Goal: Information Seeking & Learning: Learn about a topic

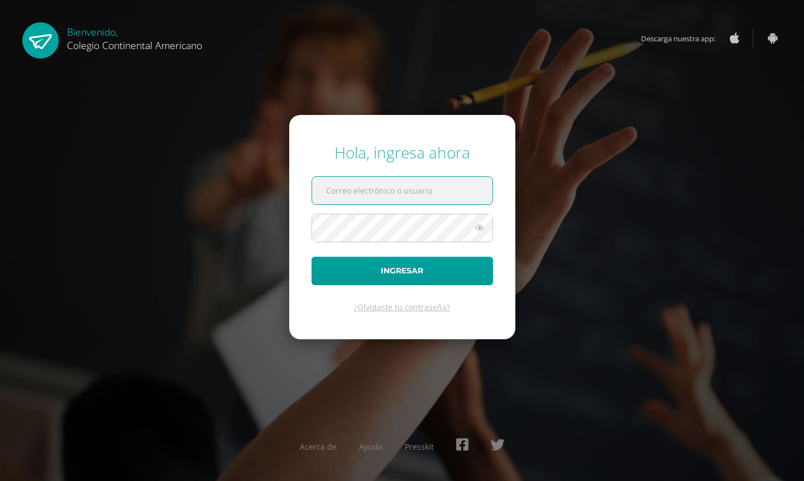
type input "[DOMAIN_NAME][EMAIL_ADDRESS][DOMAIN_NAME]"
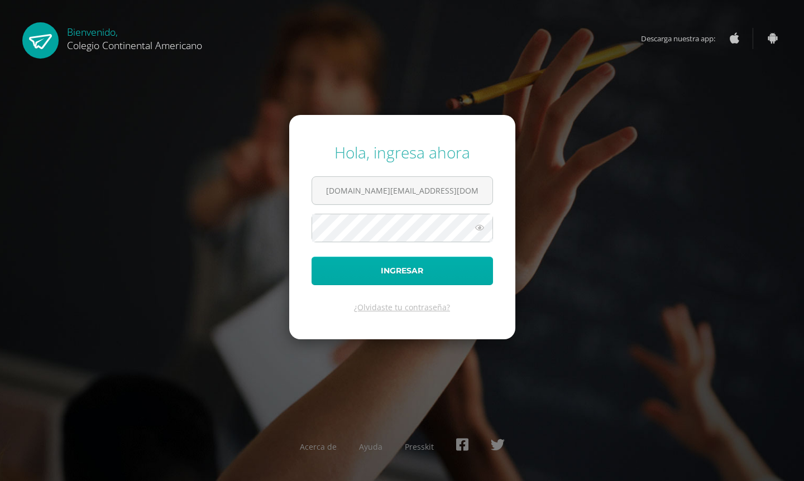
click at [409, 264] on button "Ingresar" at bounding box center [402, 271] width 181 height 28
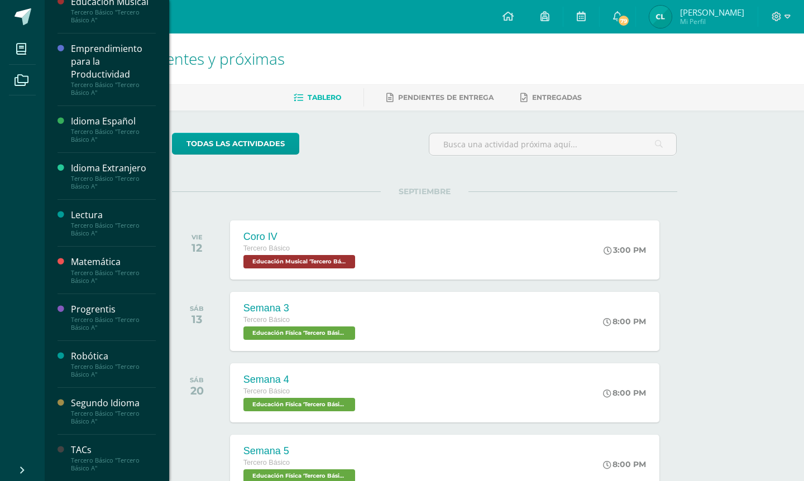
scroll to position [287, 0]
click at [106, 215] on div "Lectura" at bounding box center [113, 215] width 85 height 13
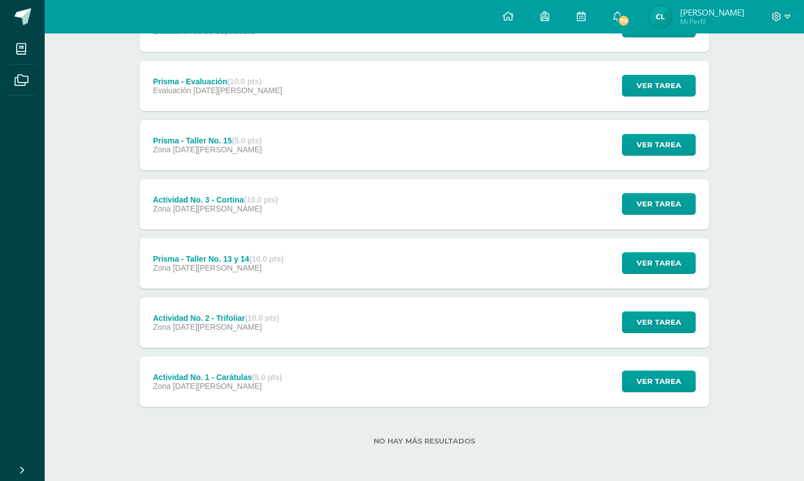
scroll to position [184, 0]
click at [655, 383] on span "Ver tarea" at bounding box center [658, 381] width 45 height 21
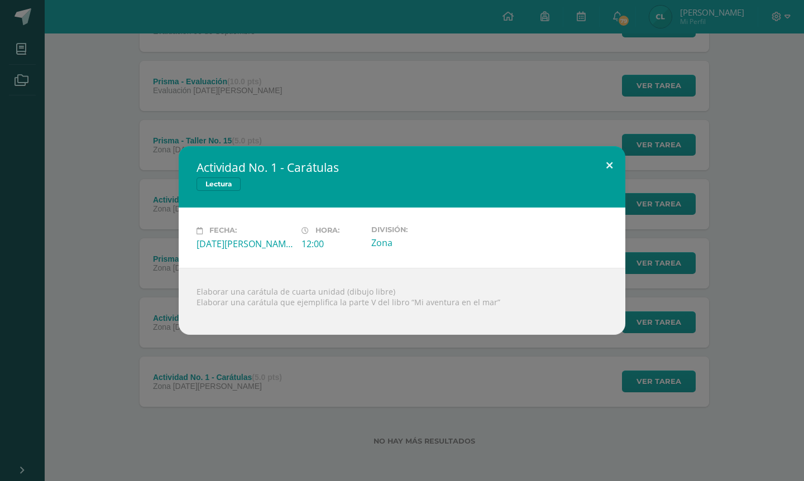
click at [609, 167] on button at bounding box center [610, 165] width 32 height 38
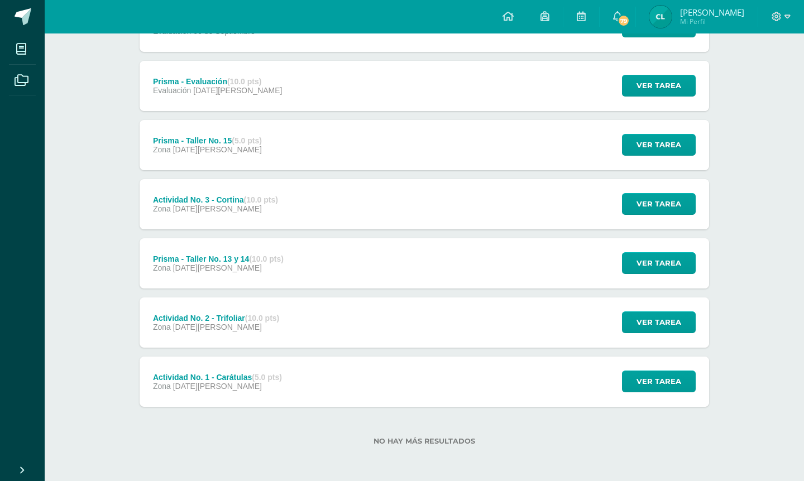
click at [363, 327] on div "Actividad No. 2 - Trifoliar (10.0 pts) Zona 20 de Agosto Ver tarea Actividad No…" at bounding box center [424, 323] width 569 height 50
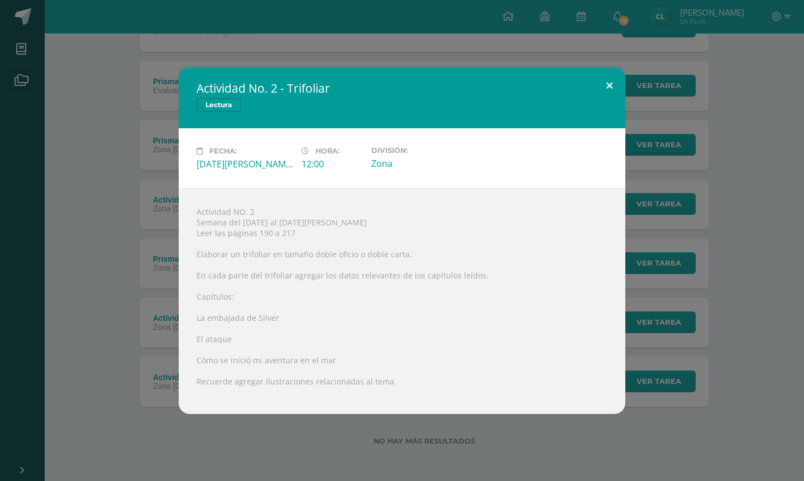
click at [609, 84] on button at bounding box center [610, 86] width 32 height 38
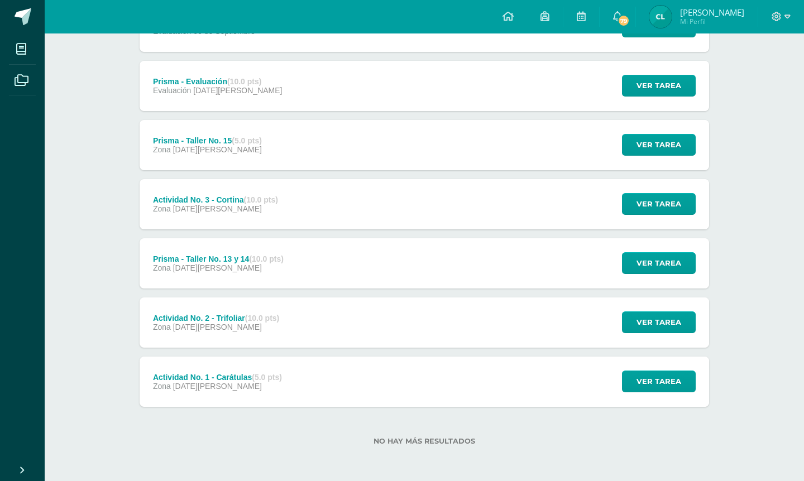
click at [228, 275] on div "Prisma - Taller No. 13 y 14 (10.0 pts) Zona [DATE][PERSON_NAME]" at bounding box center [218, 263] width 157 height 50
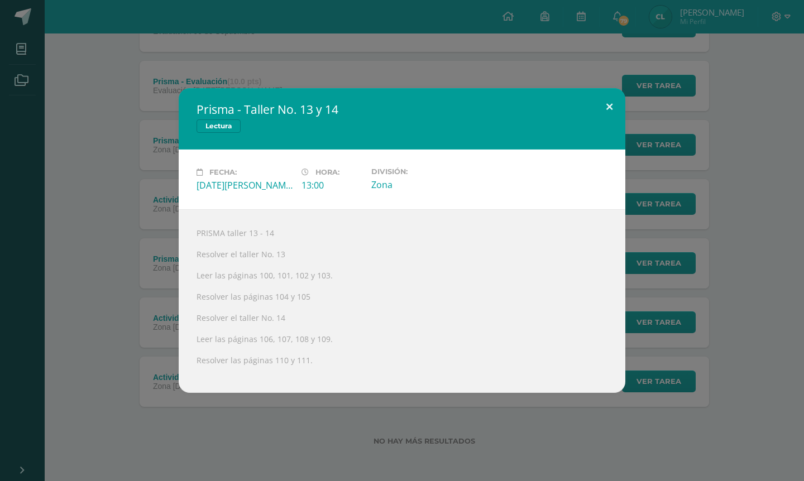
click at [615, 112] on button at bounding box center [610, 107] width 32 height 38
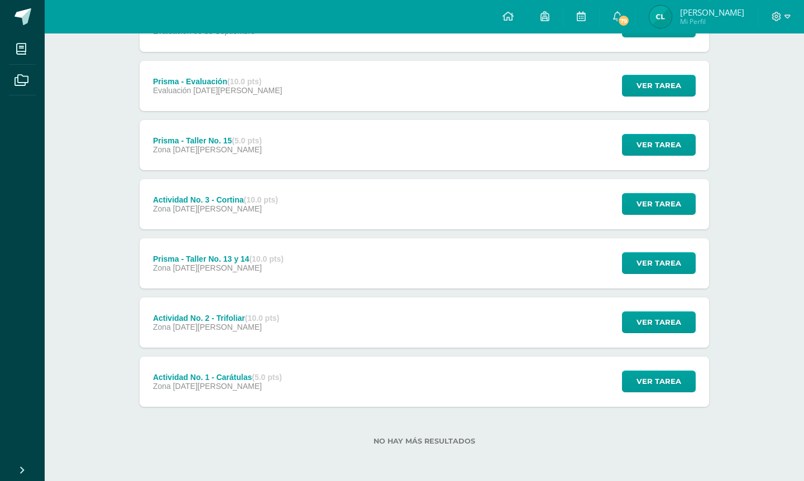
click at [213, 207] on span "[DATE][PERSON_NAME]" at bounding box center [217, 208] width 89 height 9
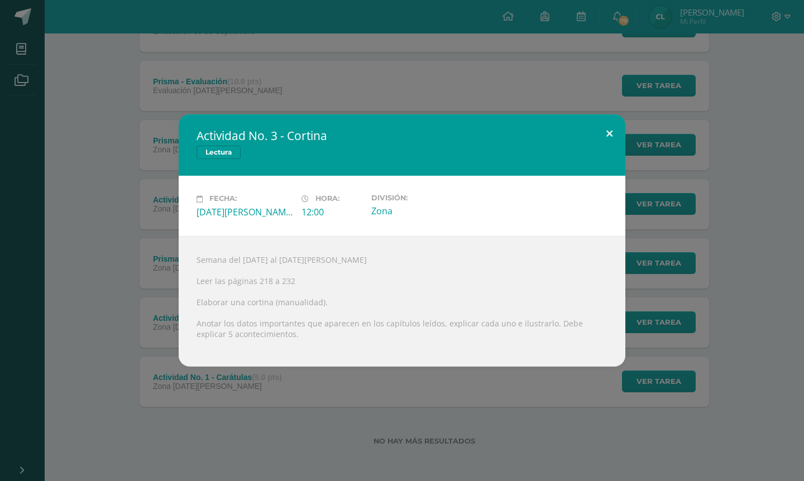
click at [607, 131] on button at bounding box center [610, 133] width 32 height 38
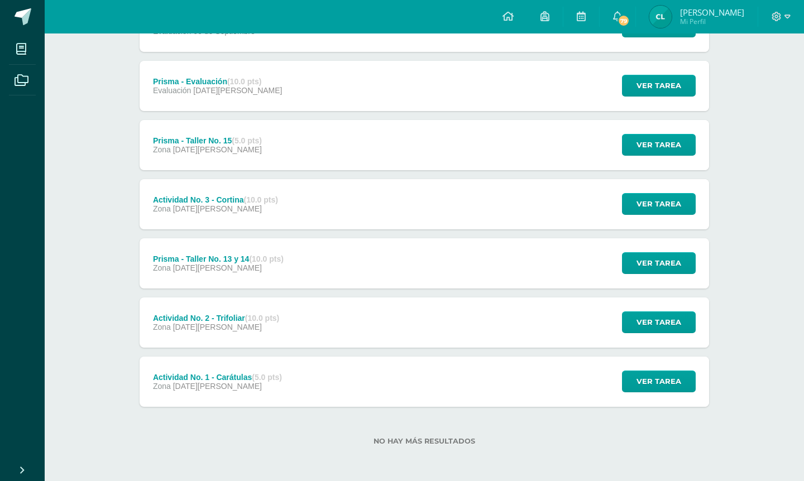
click at [248, 160] on div "Prisma - Taller No. 15 (5.0 pts) Zona 27 de Agosto" at bounding box center [208, 145] width 136 height 50
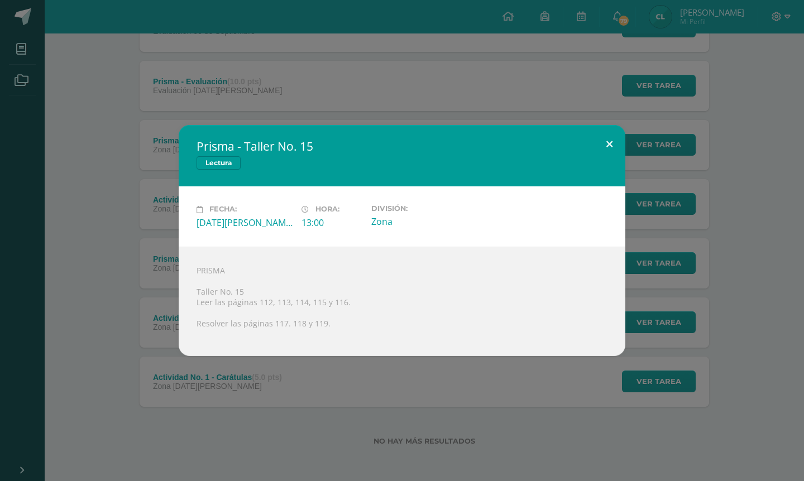
click at [610, 150] on button at bounding box center [610, 144] width 32 height 38
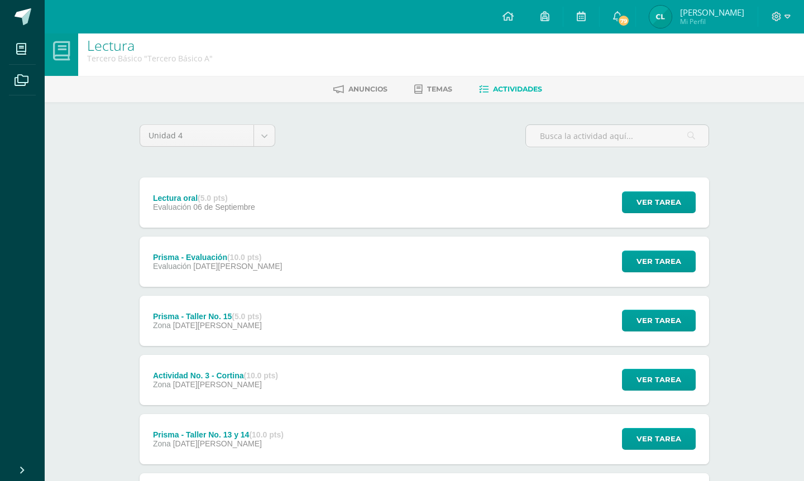
scroll to position [7, 0]
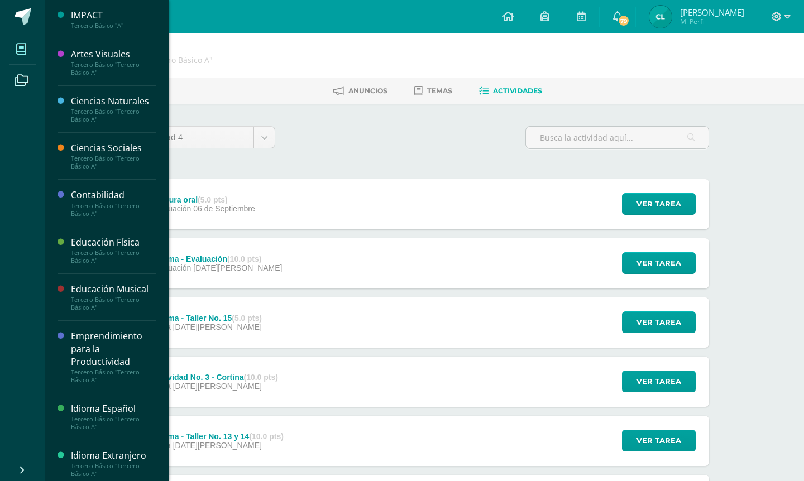
click at [24, 59] on span at bounding box center [21, 48] width 25 height 25
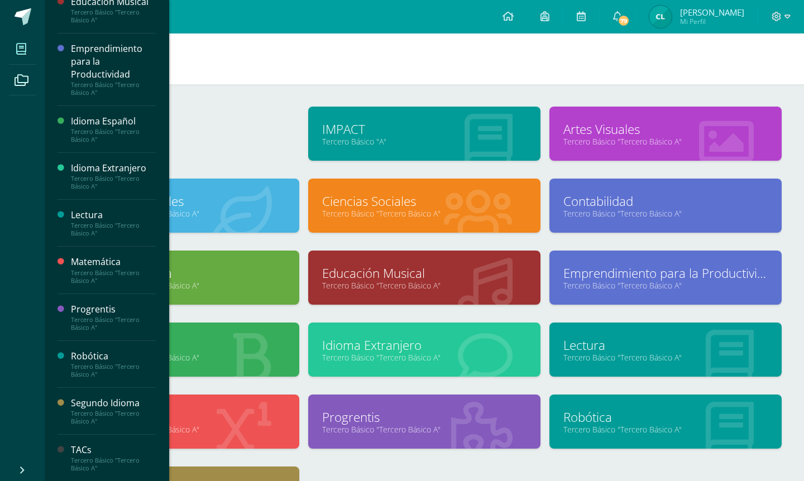
scroll to position [287, 0]
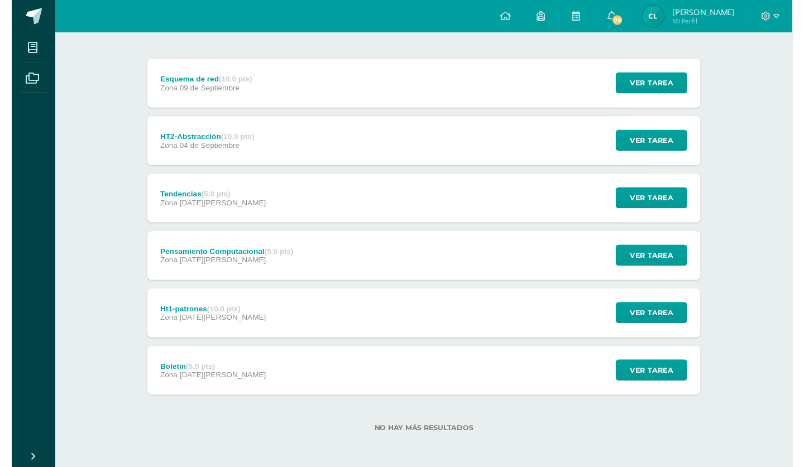
scroll to position [125, 0]
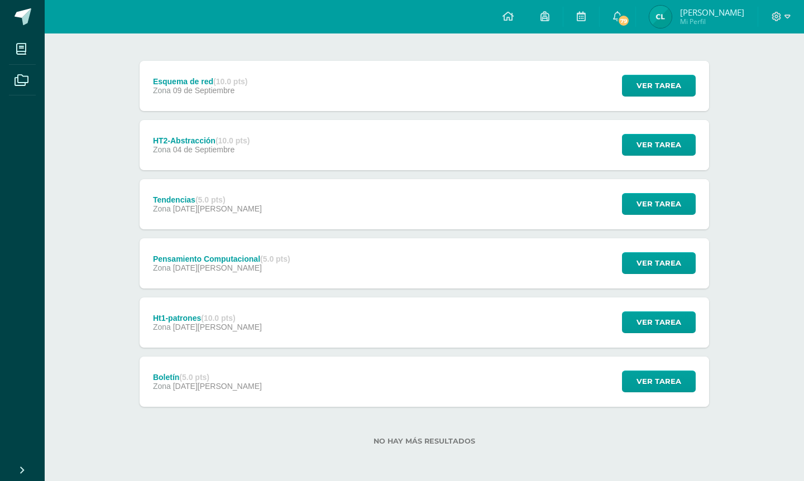
click at [238, 379] on div "Boletín (5.0 pts) Zona [DATE][PERSON_NAME] Ver tarea Boletín TACs Cargando cont…" at bounding box center [424, 382] width 569 height 50
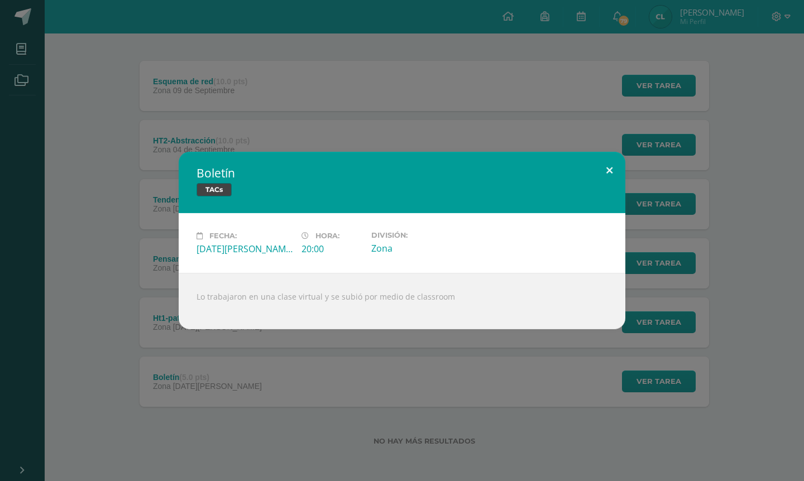
click at [612, 181] on button at bounding box center [610, 171] width 32 height 38
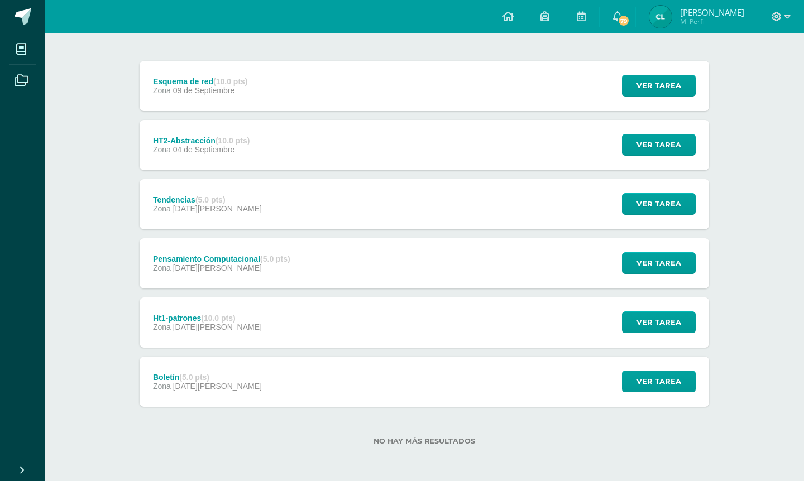
click at [296, 327] on div "Ht1-patrones (10.0 pts) Zona [DATE][PERSON_NAME] Ver tarea Ht1-patrones TACs Ca…" at bounding box center [424, 323] width 569 height 50
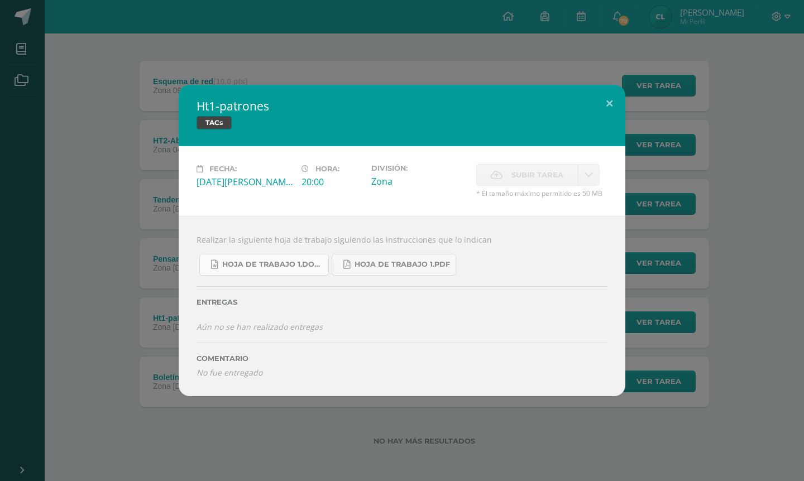
click at [291, 264] on span "Hoja de trabajo 1.docx" at bounding box center [272, 264] width 100 height 9
click at [395, 266] on span "Hoja de trabajo 1.pdf" at bounding box center [402, 264] width 95 height 9
click at [336, 85] on div "Ht1-patrones TACs" at bounding box center [402, 115] width 447 height 61
click at [606, 101] on button at bounding box center [610, 104] width 32 height 38
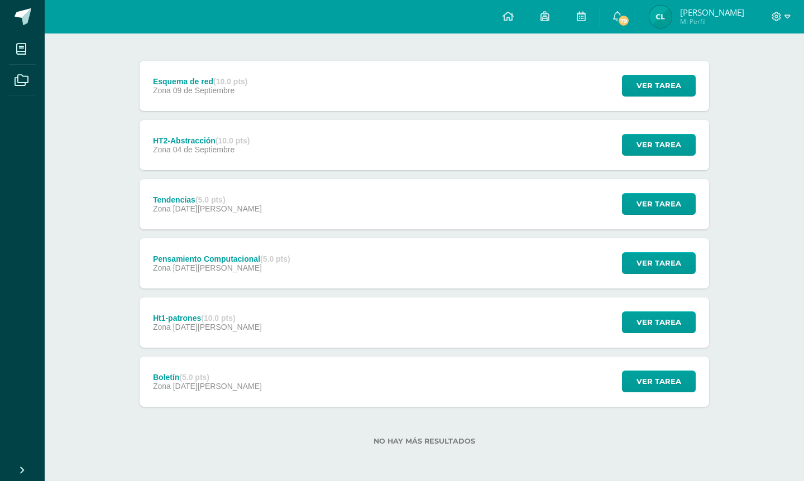
click at [379, 253] on div "Pensamiento Computacional (5.0 pts) Zona 28 de Agosto Ver tarea Pensamiento Com…" at bounding box center [424, 263] width 569 height 50
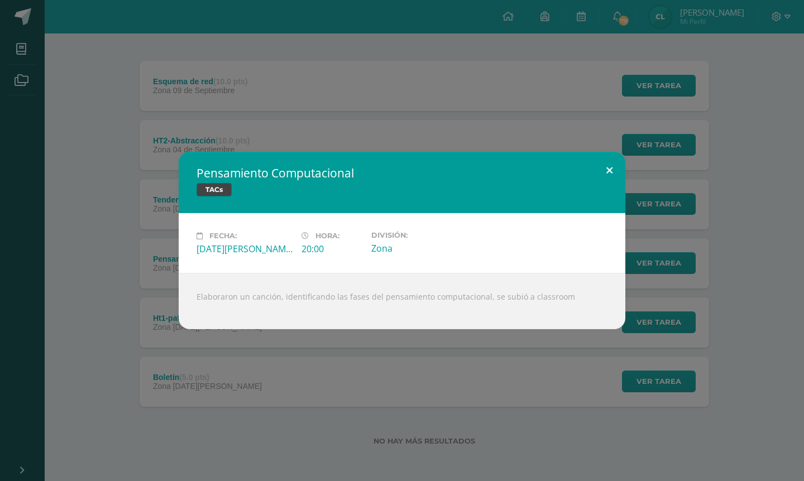
click at [605, 168] on button at bounding box center [610, 171] width 32 height 38
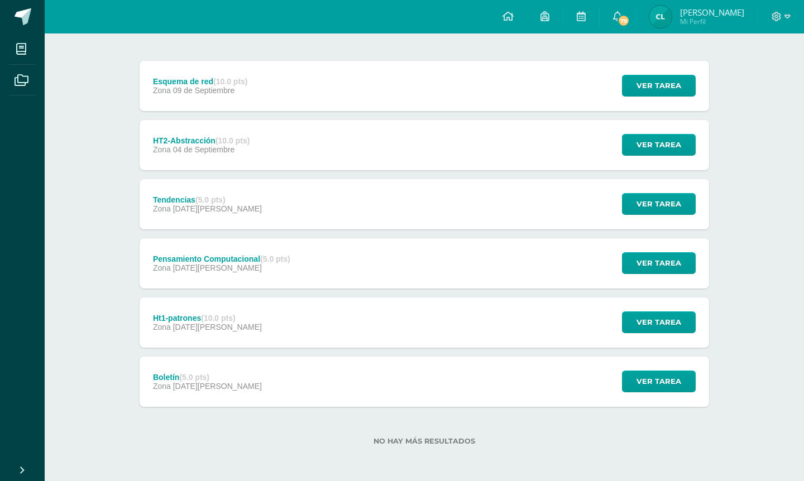
click at [202, 208] on span "28 de Agosto" at bounding box center [217, 208] width 89 height 9
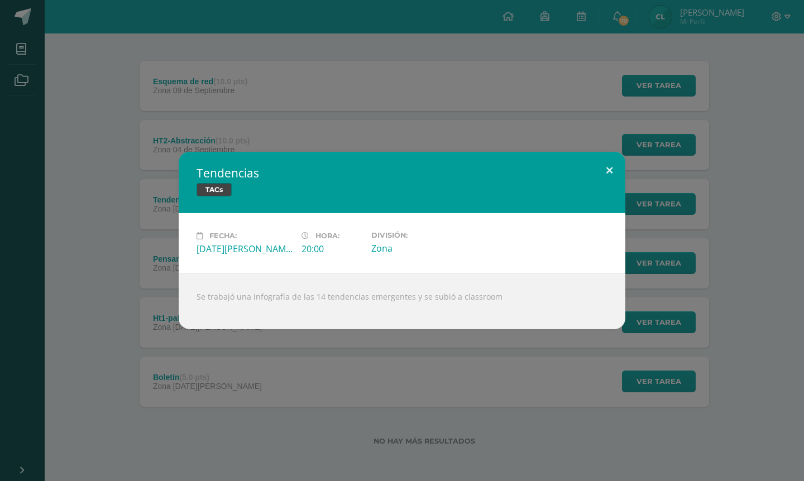
click at [606, 170] on button at bounding box center [610, 171] width 32 height 38
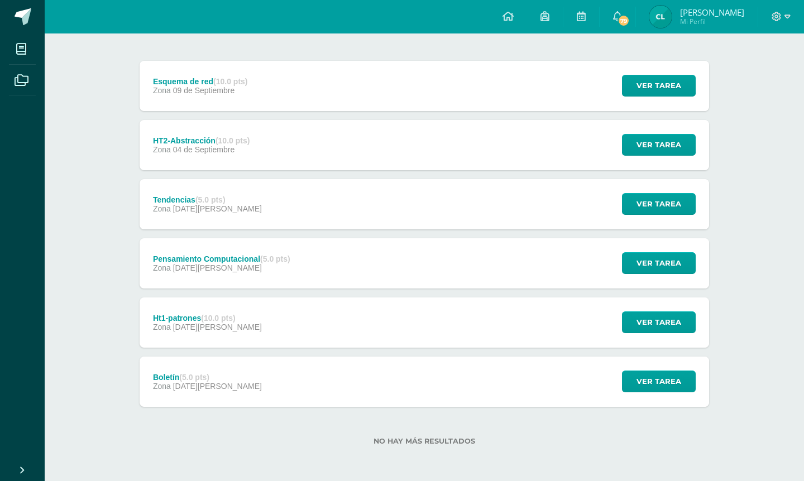
click at [226, 218] on div "Tendencias (5.0 pts) Zona 28 de Agosto" at bounding box center [208, 204] width 136 height 50
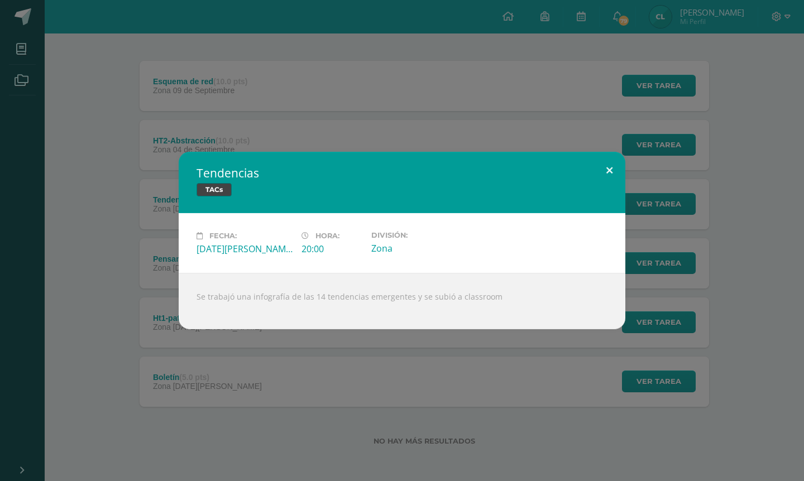
click at [605, 168] on button at bounding box center [610, 171] width 32 height 38
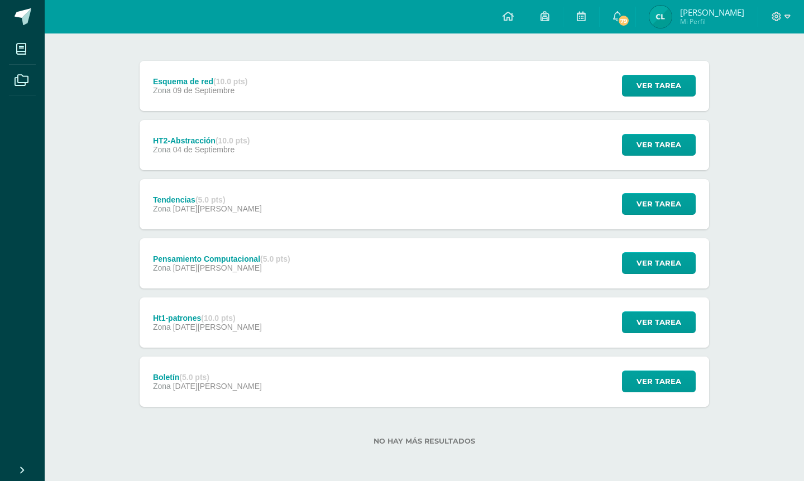
click at [385, 148] on div "HT2-Abstracción (10.0 pts) Zona 04 de Septiembre Ver tarea HT2-Abstracción TACs…" at bounding box center [424, 145] width 569 height 50
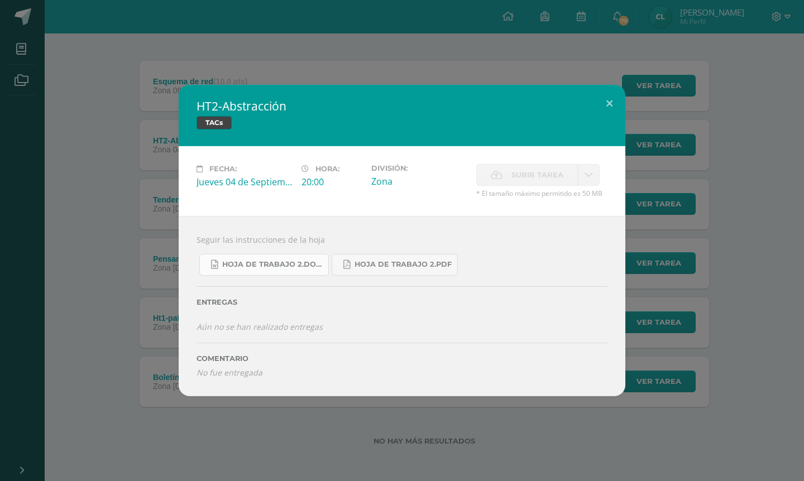
click at [275, 264] on span "Hoja de Trabajo 2.docx" at bounding box center [272, 264] width 100 height 9
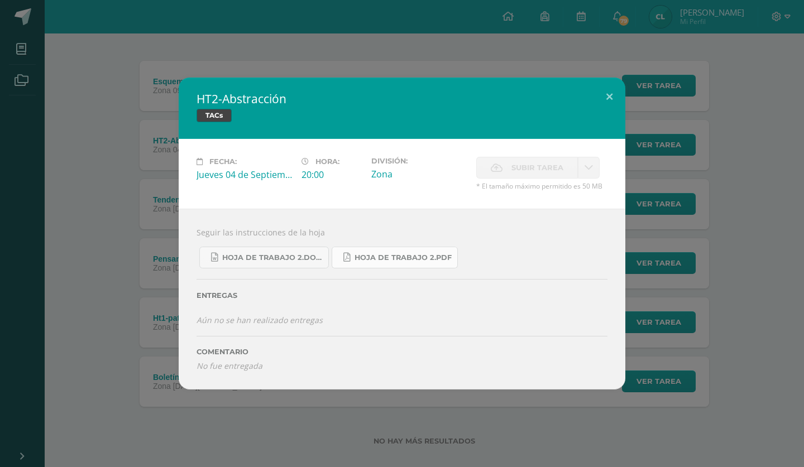
click at [415, 253] on span "Hoja de Trabajo 2.pdf" at bounding box center [403, 257] width 97 height 9
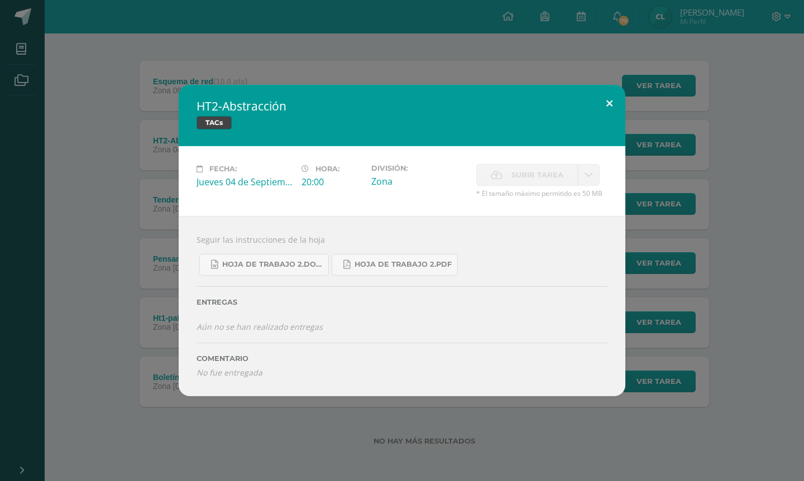
click at [609, 106] on button at bounding box center [610, 104] width 32 height 38
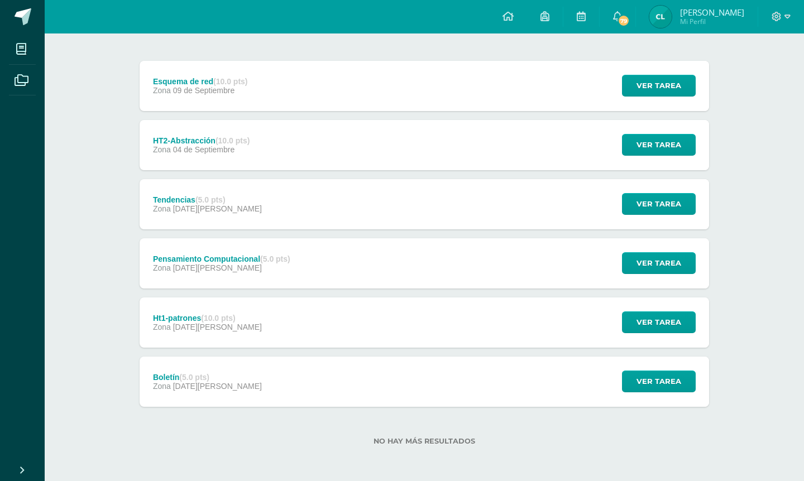
click at [382, 85] on div "Esquema de red (10.0 pts) Zona 09 de Septiembre Ver tarea Esquema de red TACs C…" at bounding box center [424, 86] width 569 height 50
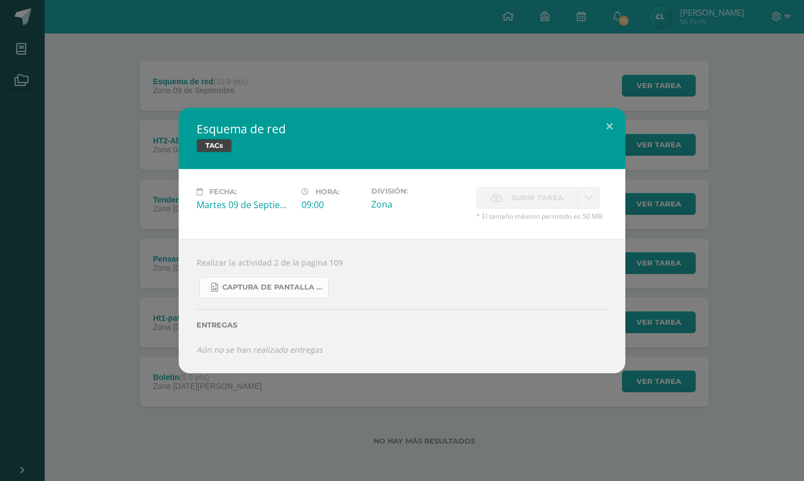
click at [305, 289] on span "Captura de pantalla 2025-09-08 075809.png" at bounding box center [272, 287] width 100 height 9
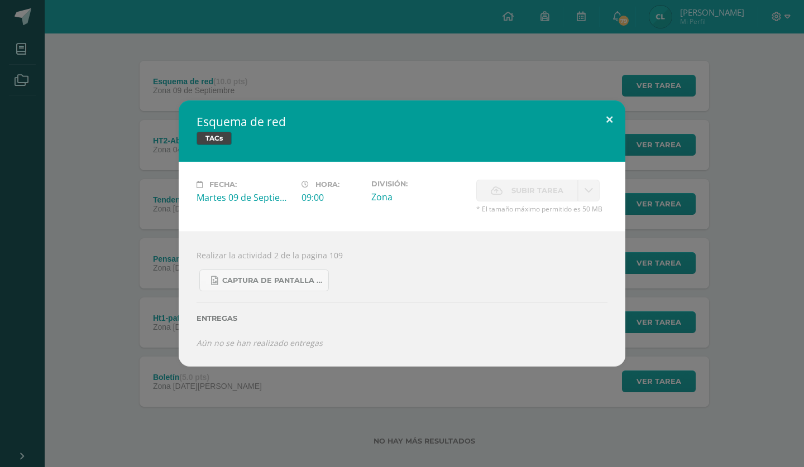
click at [607, 122] on button at bounding box center [610, 119] width 32 height 38
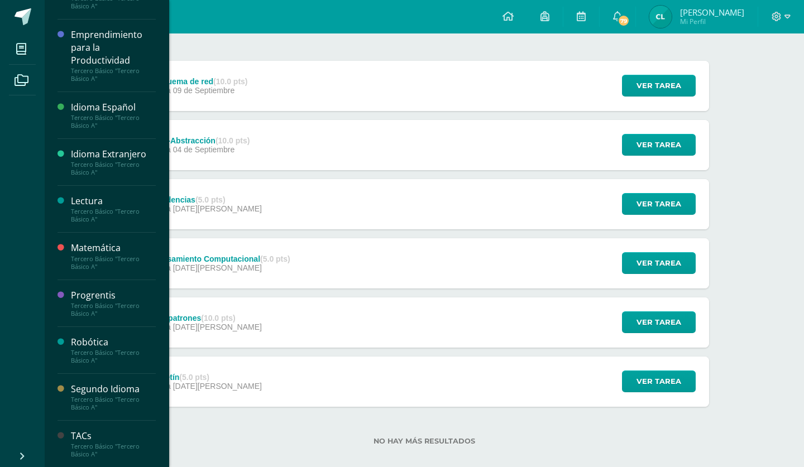
scroll to position [301, 0]
click at [112, 400] on div "Tercero Básico "Tercero Básico A"" at bounding box center [113, 404] width 85 height 16
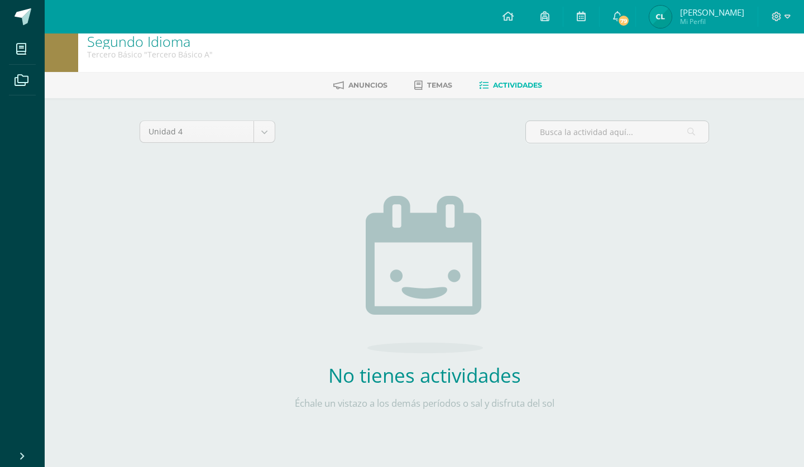
scroll to position [12, 0]
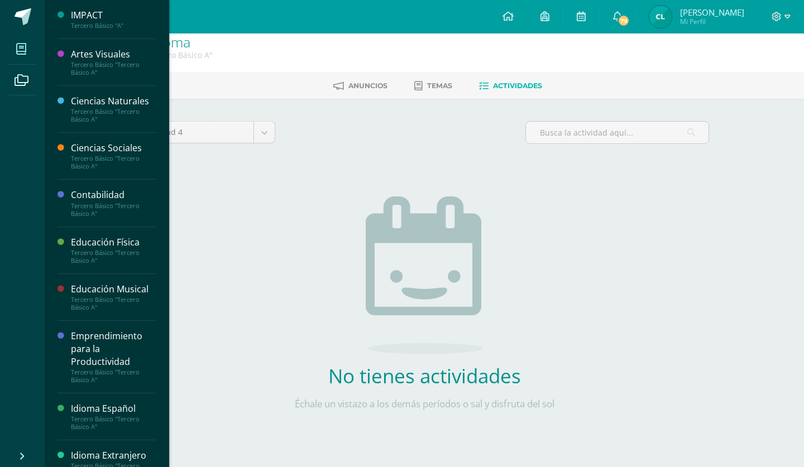
click at [18, 54] on icon at bounding box center [21, 49] width 10 height 11
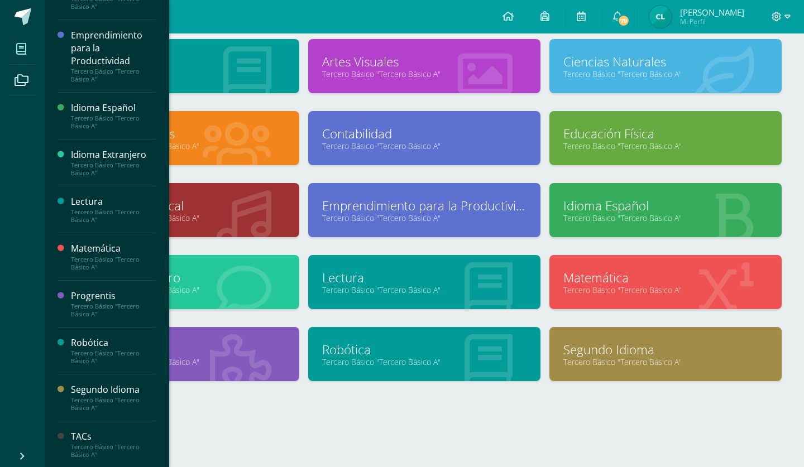
scroll to position [67, 0]
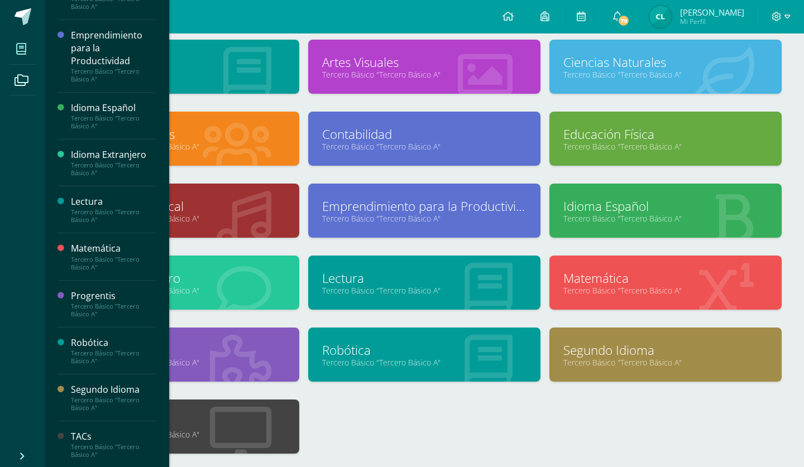
click at [98, 203] on div "Lectura" at bounding box center [113, 201] width 85 height 13
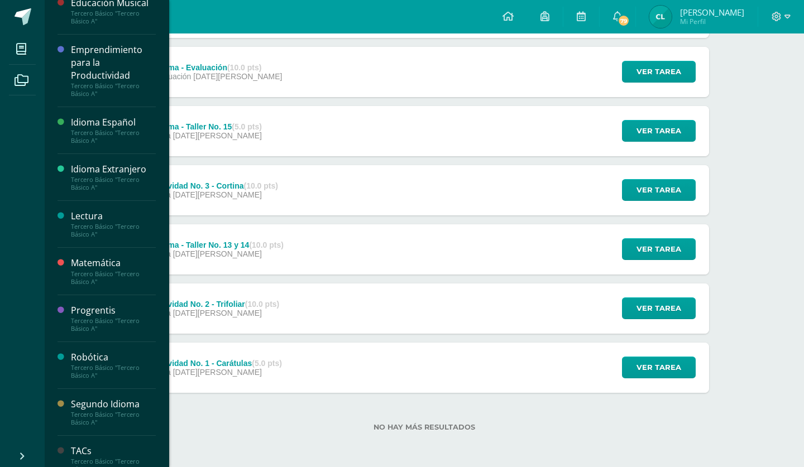
scroll to position [286, 0]
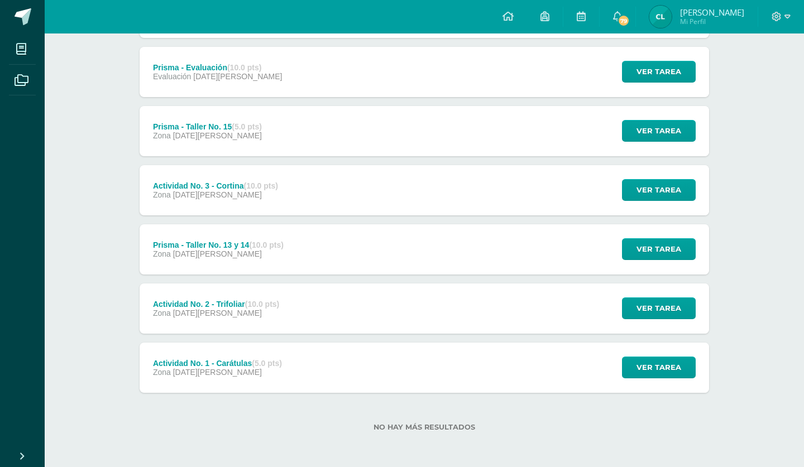
click at [209, 238] on div "Prisma - Taller No. 13 y 14 (10.0 pts) Zona [DATE][PERSON_NAME]" at bounding box center [218, 249] width 157 height 50
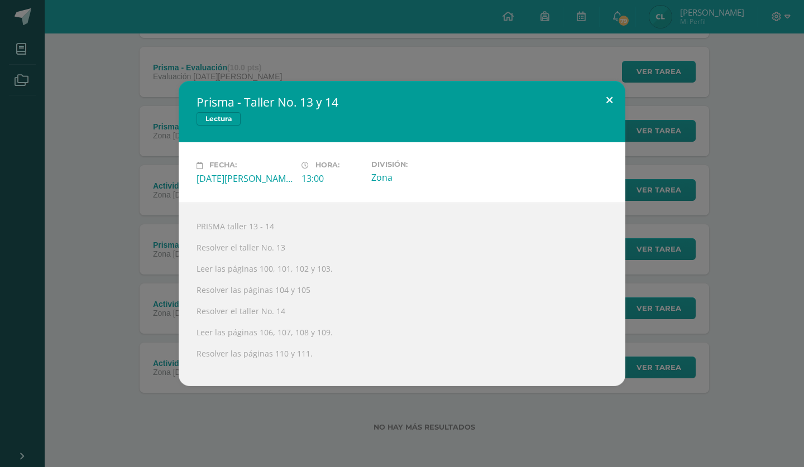
click at [612, 107] on button at bounding box center [610, 100] width 32 height 38
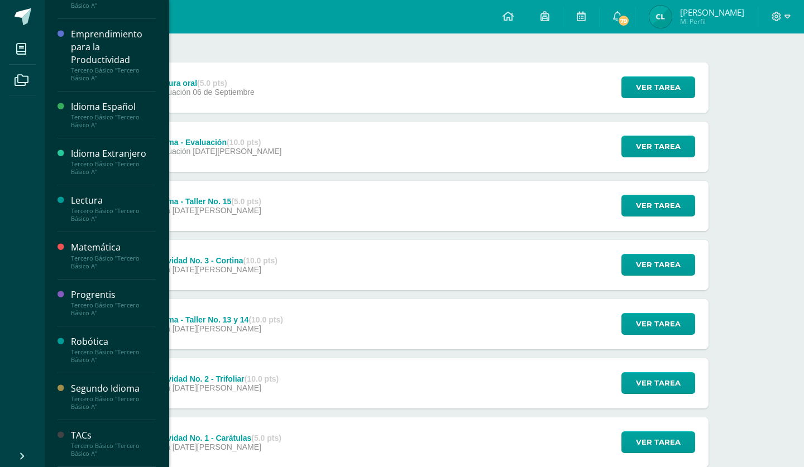
scroll to position [301, 0]
click at [116, 170] on div "Tercero Básico "Tercero Básico A"" at bounding box center [113, 169] width 85 height 16
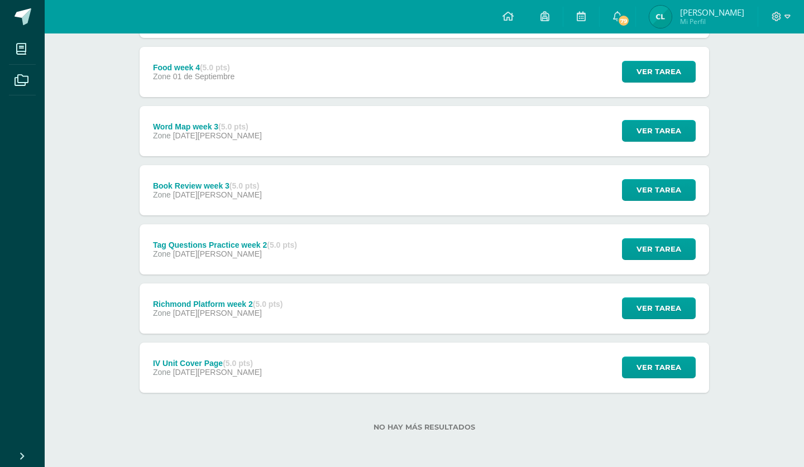
scroll to position [198, 0]
click at [231, 355] on div "IV Unit Cover Page (5.0 pts) Zone [DATE][PERSON_NAME]" at bounding box center [208, 368] width 136 height 50
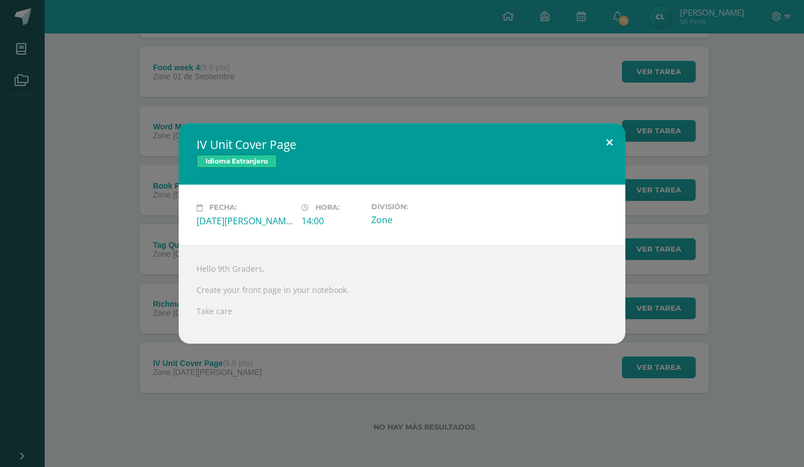
click at [611, 144] on button at bounding box center [610, 142] width 32 height 38
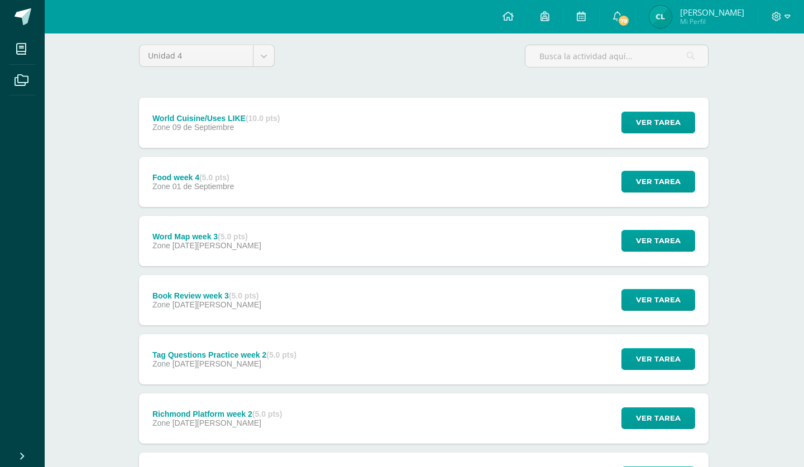
scroll to position [89, 1]
